Goal: Navigation & Orientation: Find specific page/section

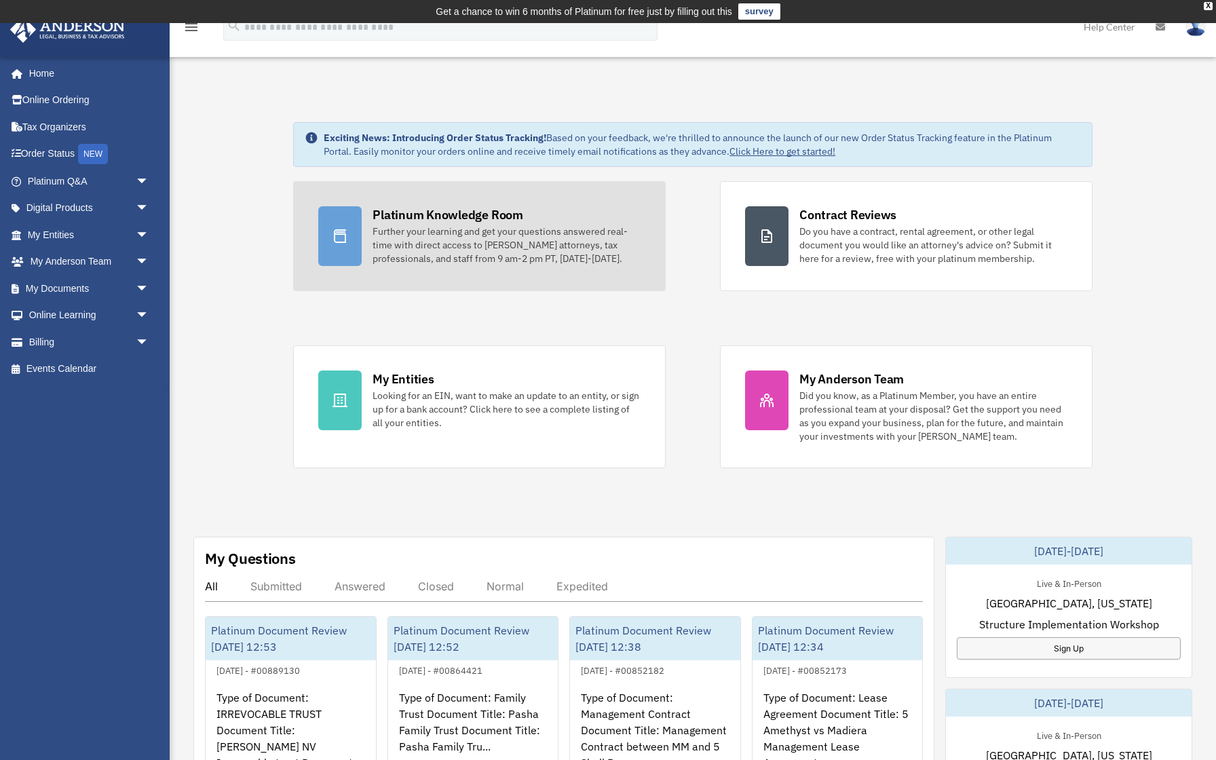
click at [408, 216] on div "Platinum Knowledge Room" at bounding box center [447, 214] width 151 height 17
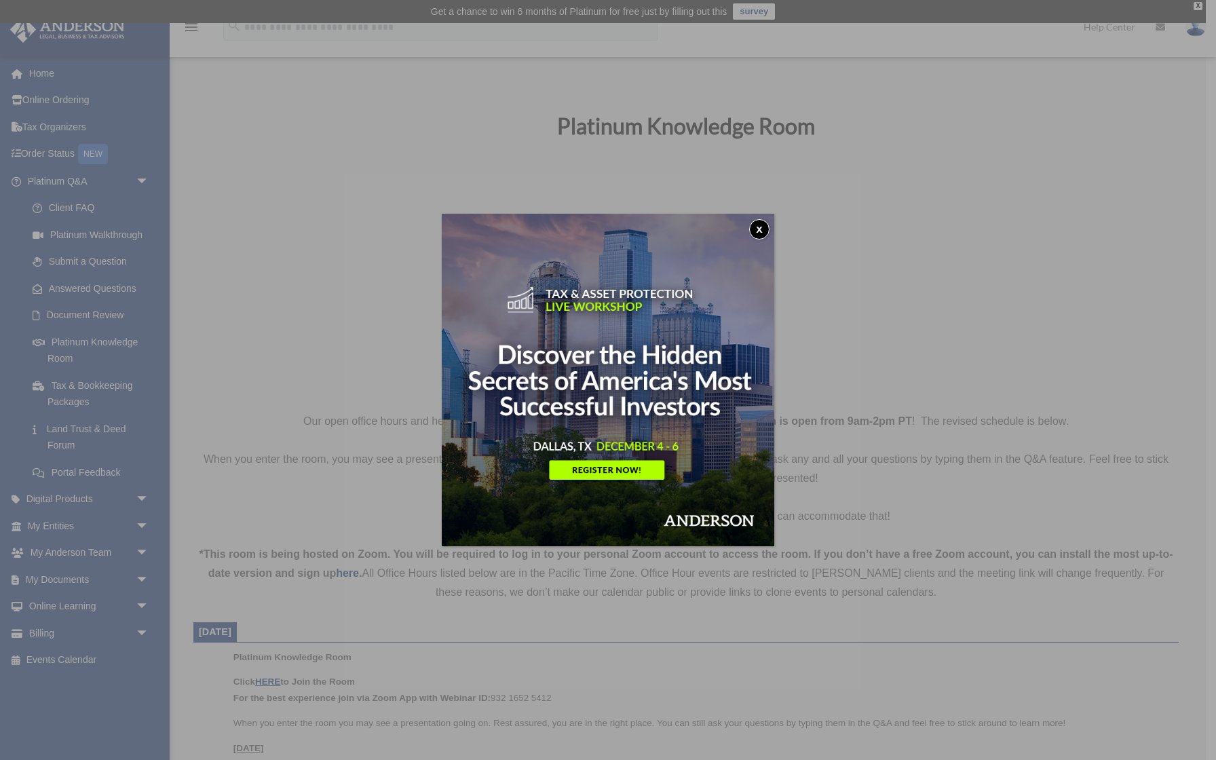
click at [761, 222] on button "x" at bounding box center [759, 229] width 20 height 20
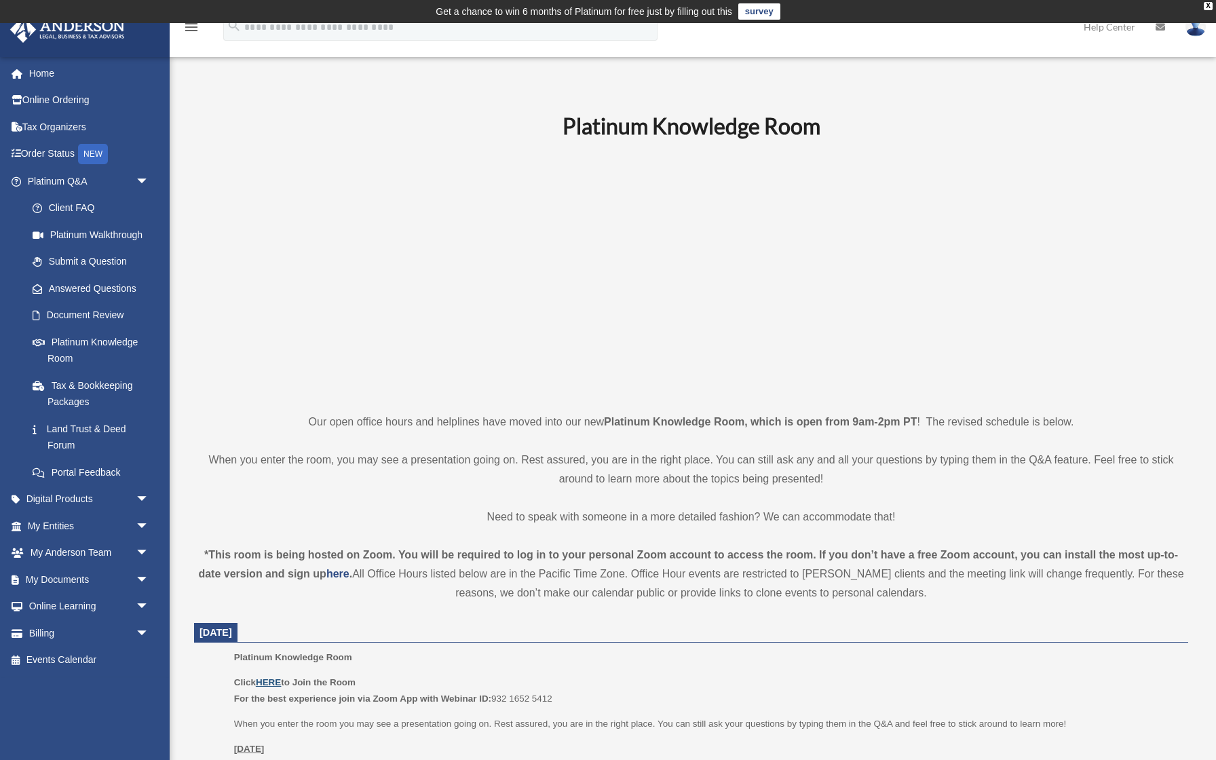
click at [267, 679] on u "HERE" at bounding box center [268, 682] width 25 height 10
